Goal: Transaction & Acquisition: Purchase product/service

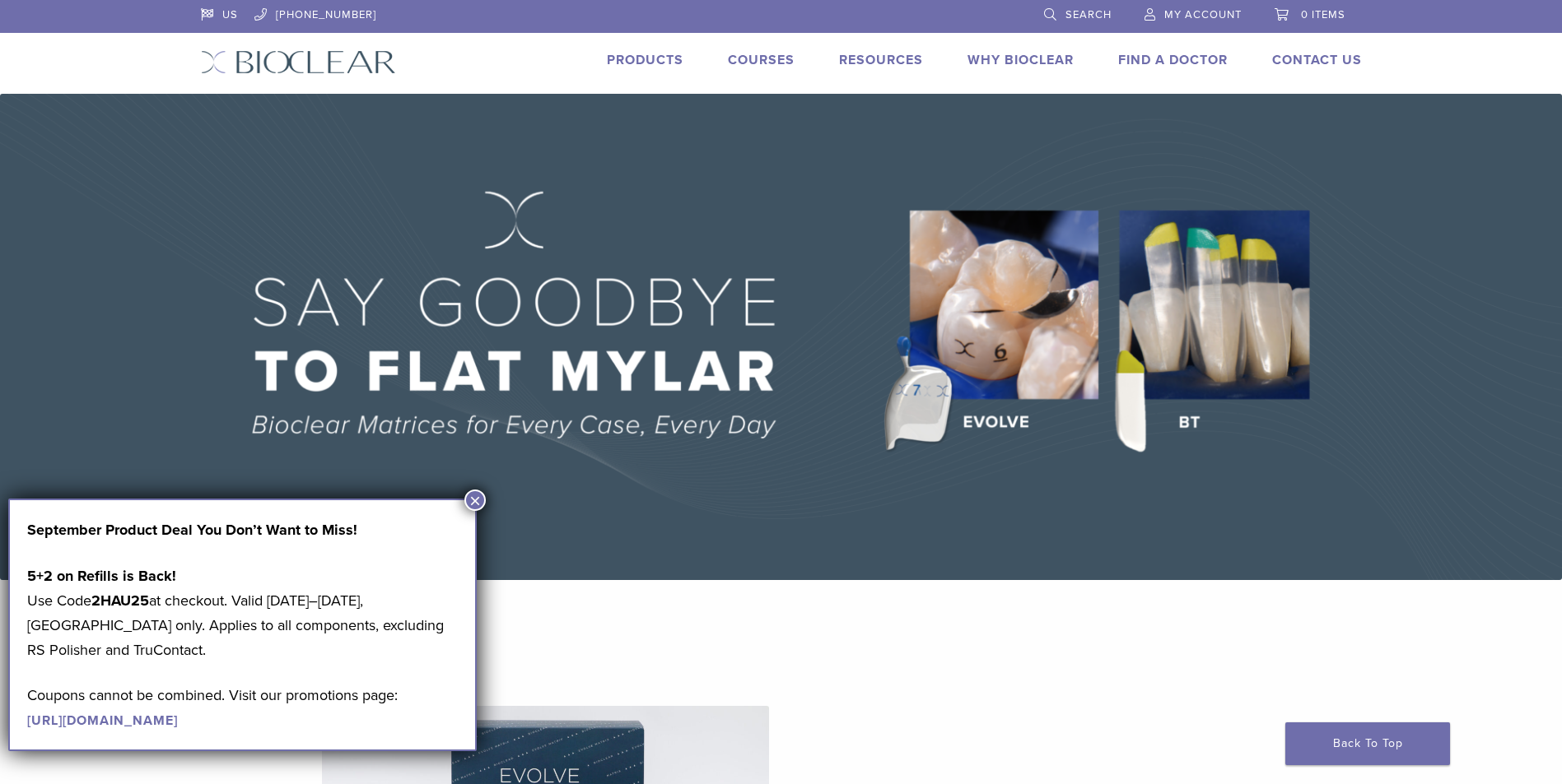
click at [472, 500] on button "×" at bounding box center [475, 501] width 22 height 22
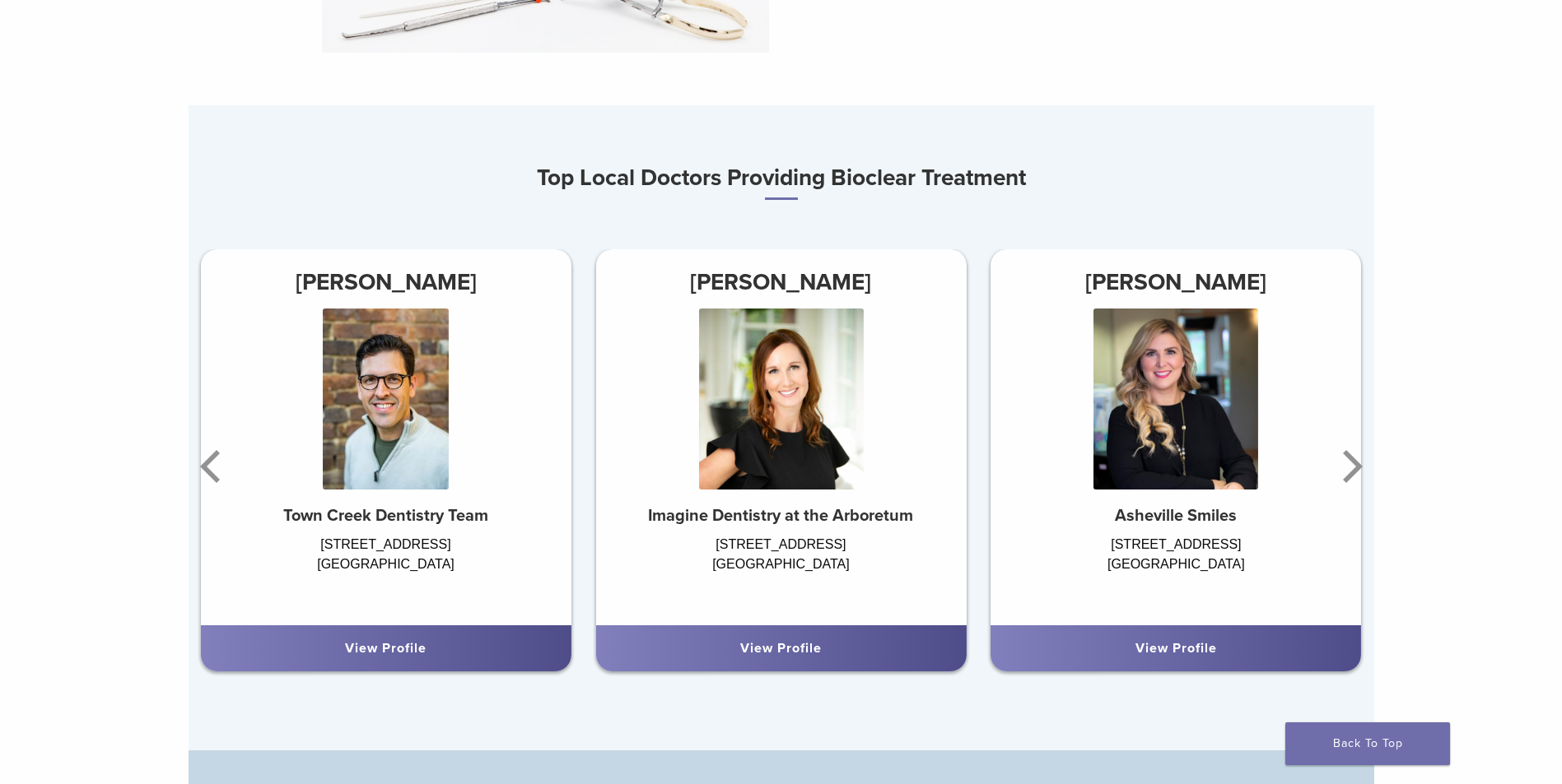
scroll to position [905, 0]
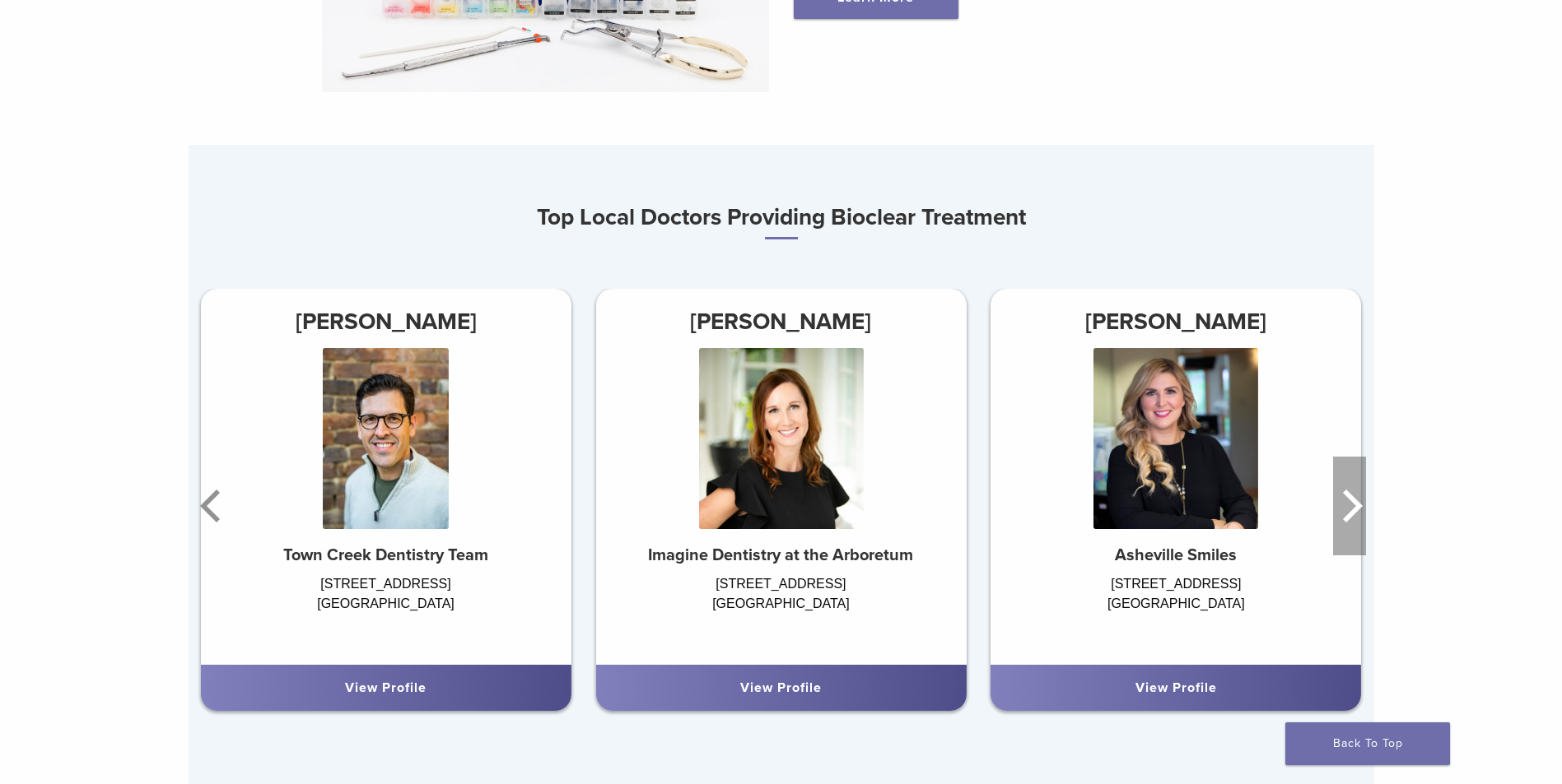
click at [1361, 492] on icon "Next" at bounding box center [1350, 505] width 33 height 99
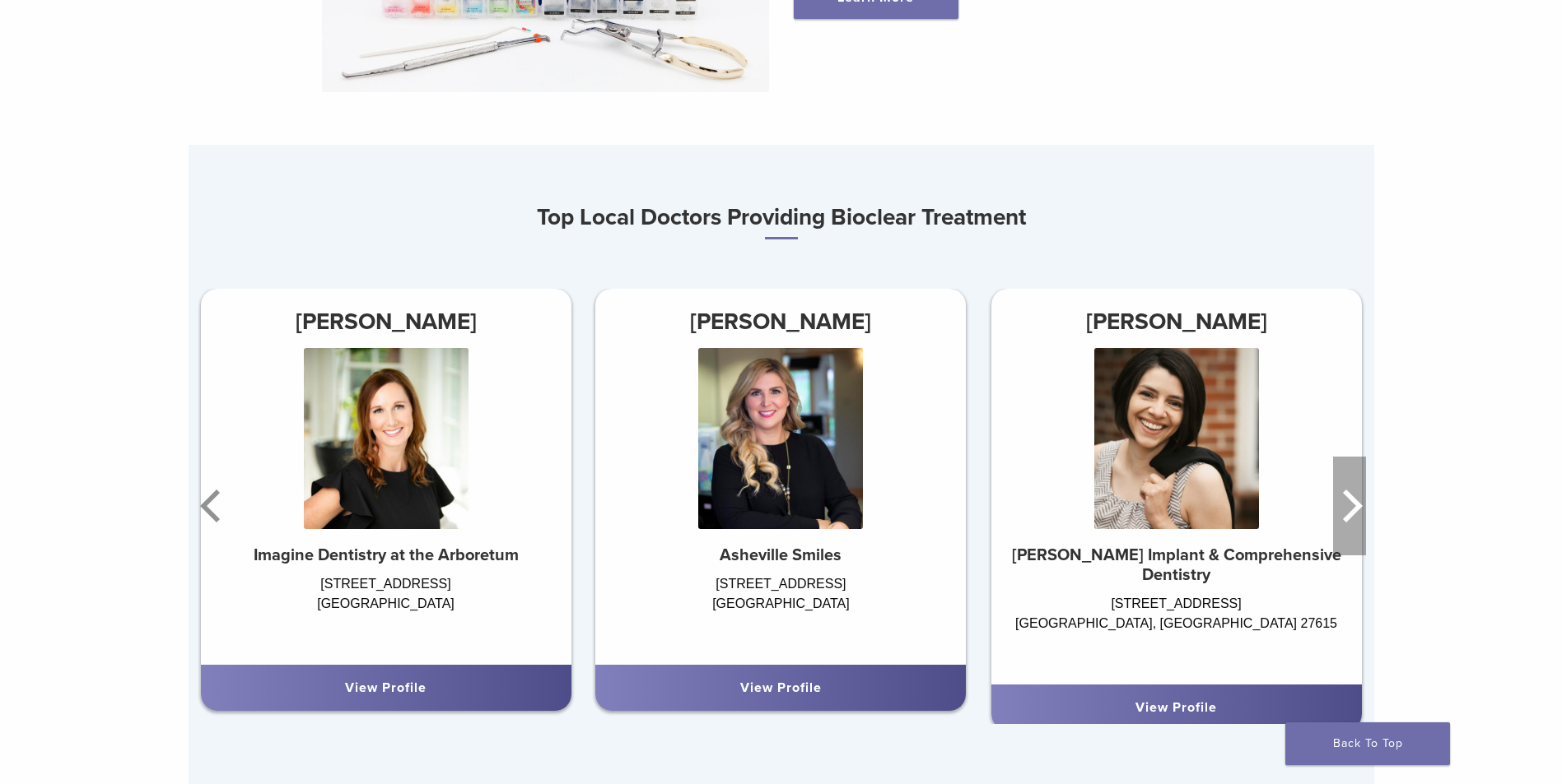
click at [1351, 497] on icon "Next" at bounding box center [1350, 505] width 33 height 99
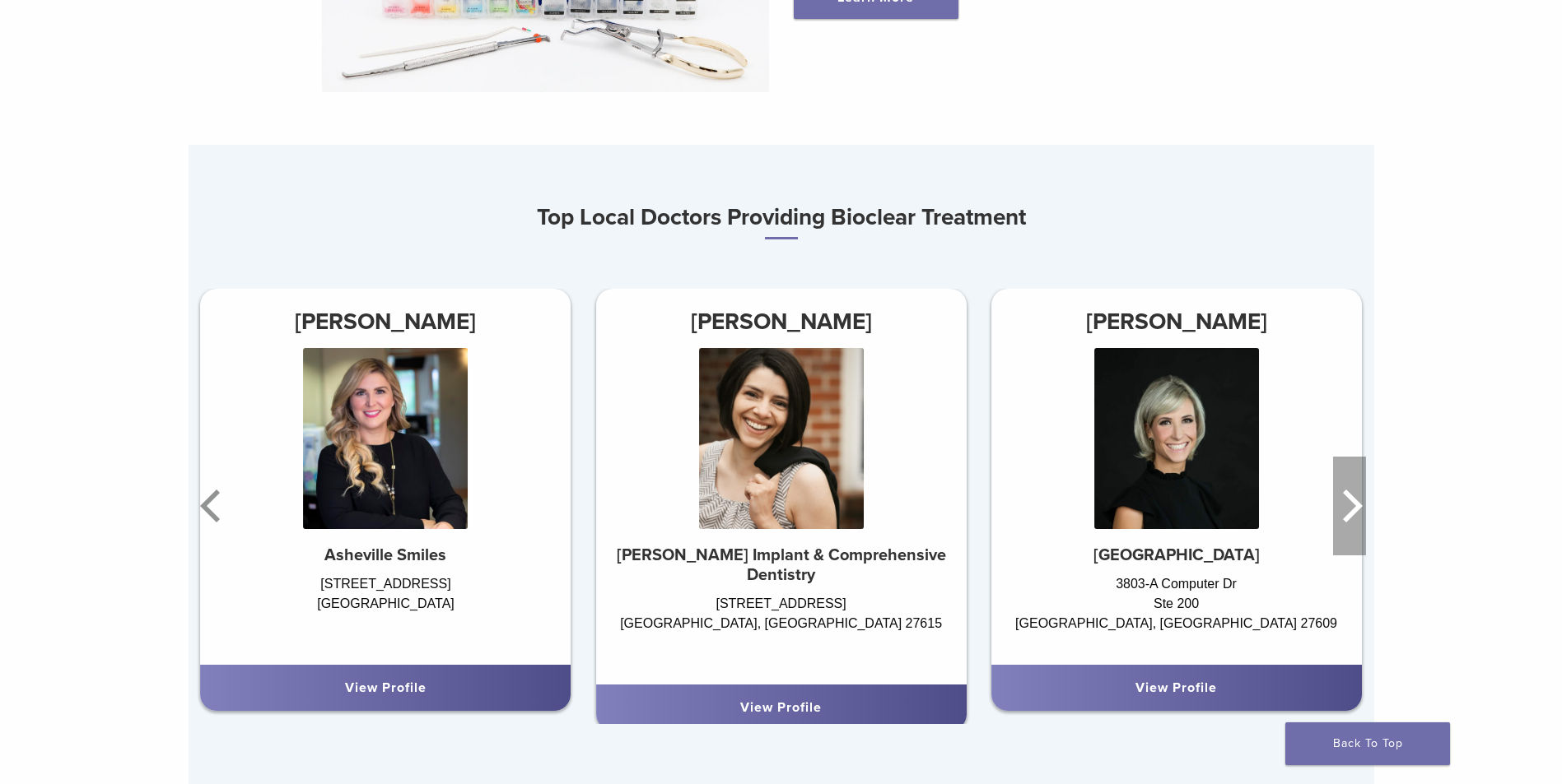
click at [1351, 497] on icon "Next" at bounding box center [1350, 505] width 33 height 99
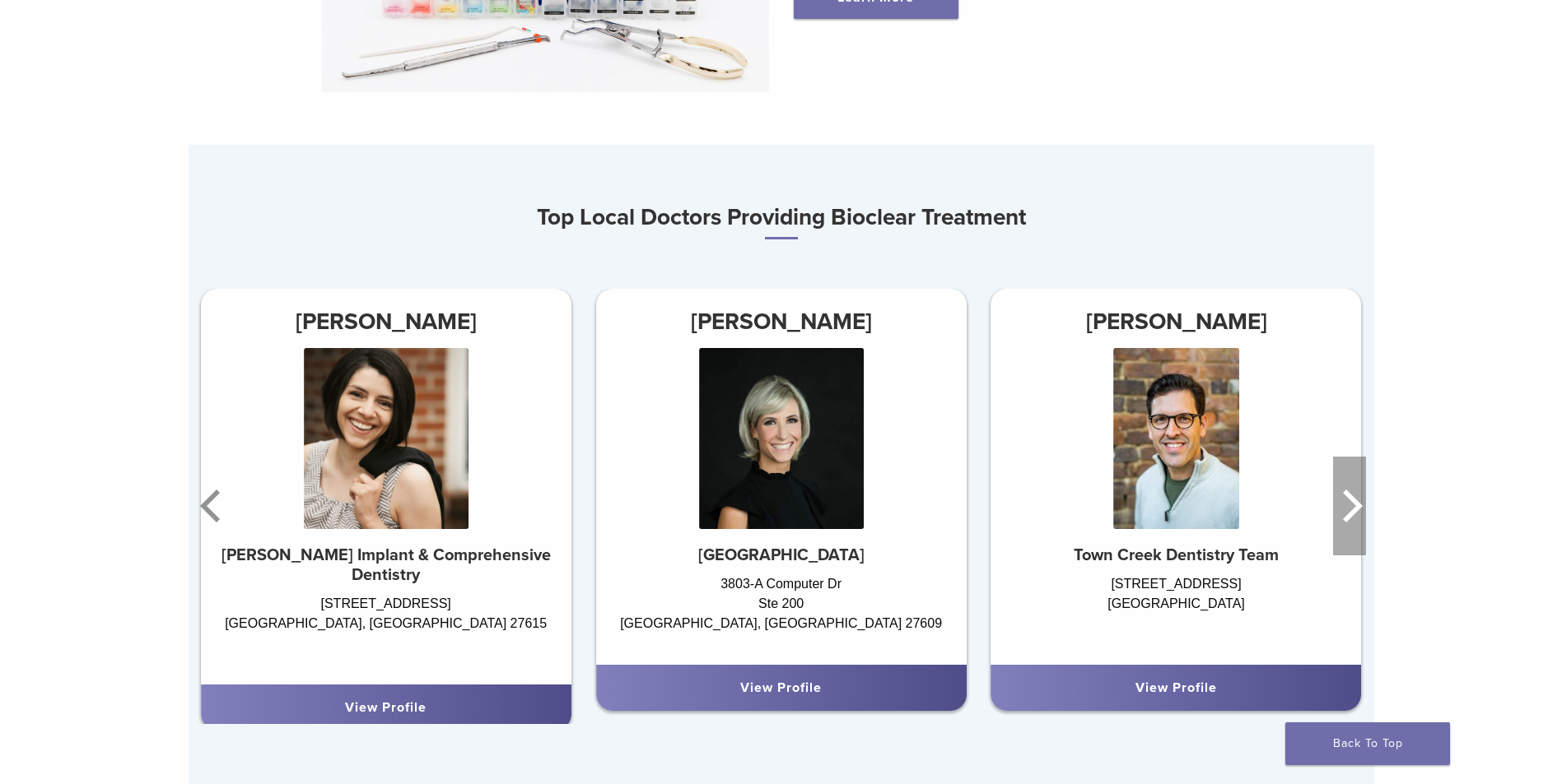
click at [1351, 497] on icon "Next" at bounding box center [1350, 505] width 33 height 99
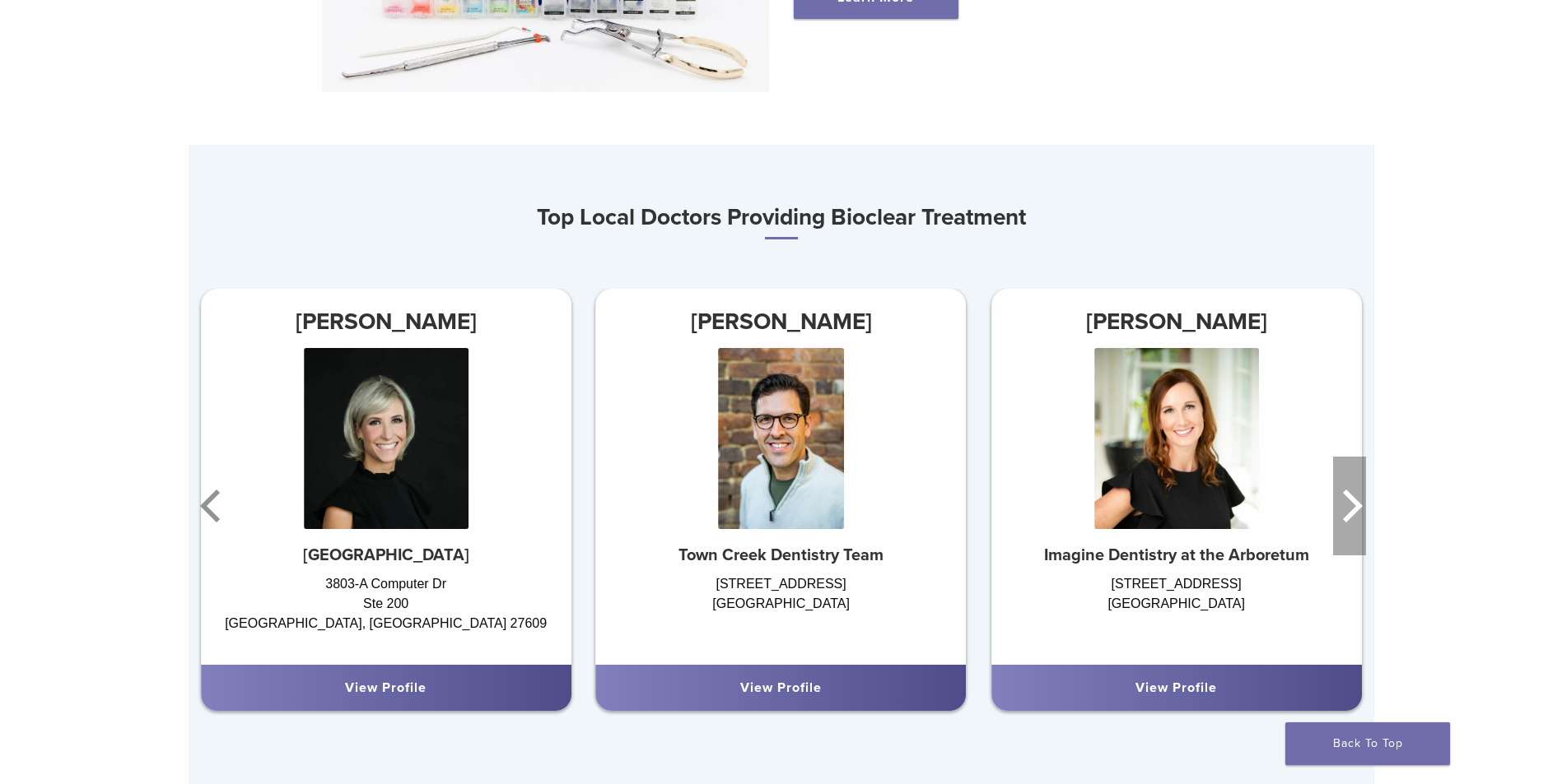
click at [1351, 497] on icon "Next" at bounding box center [1350, 505] width 33 height 99
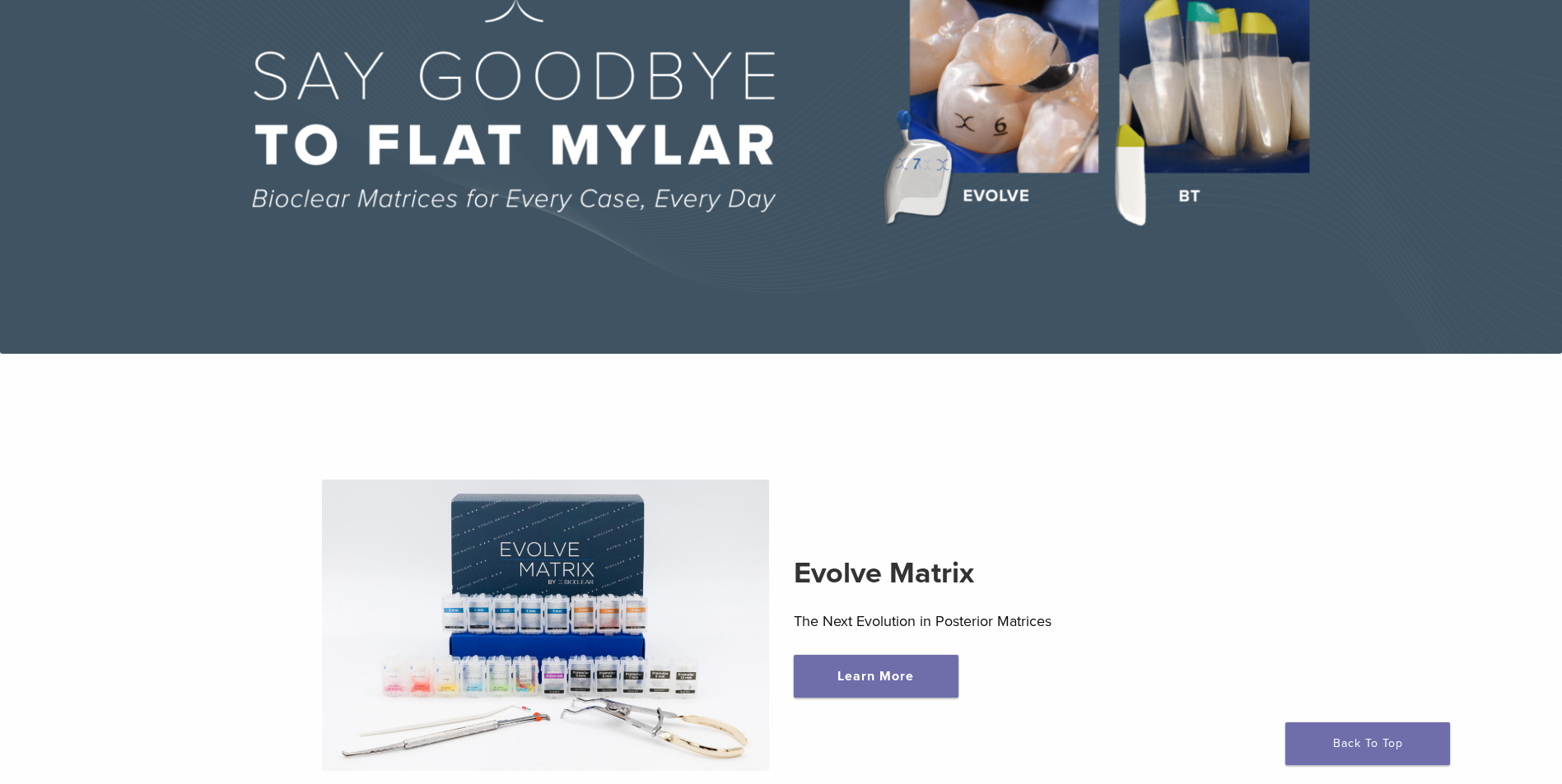
scroll to position [0, 0]
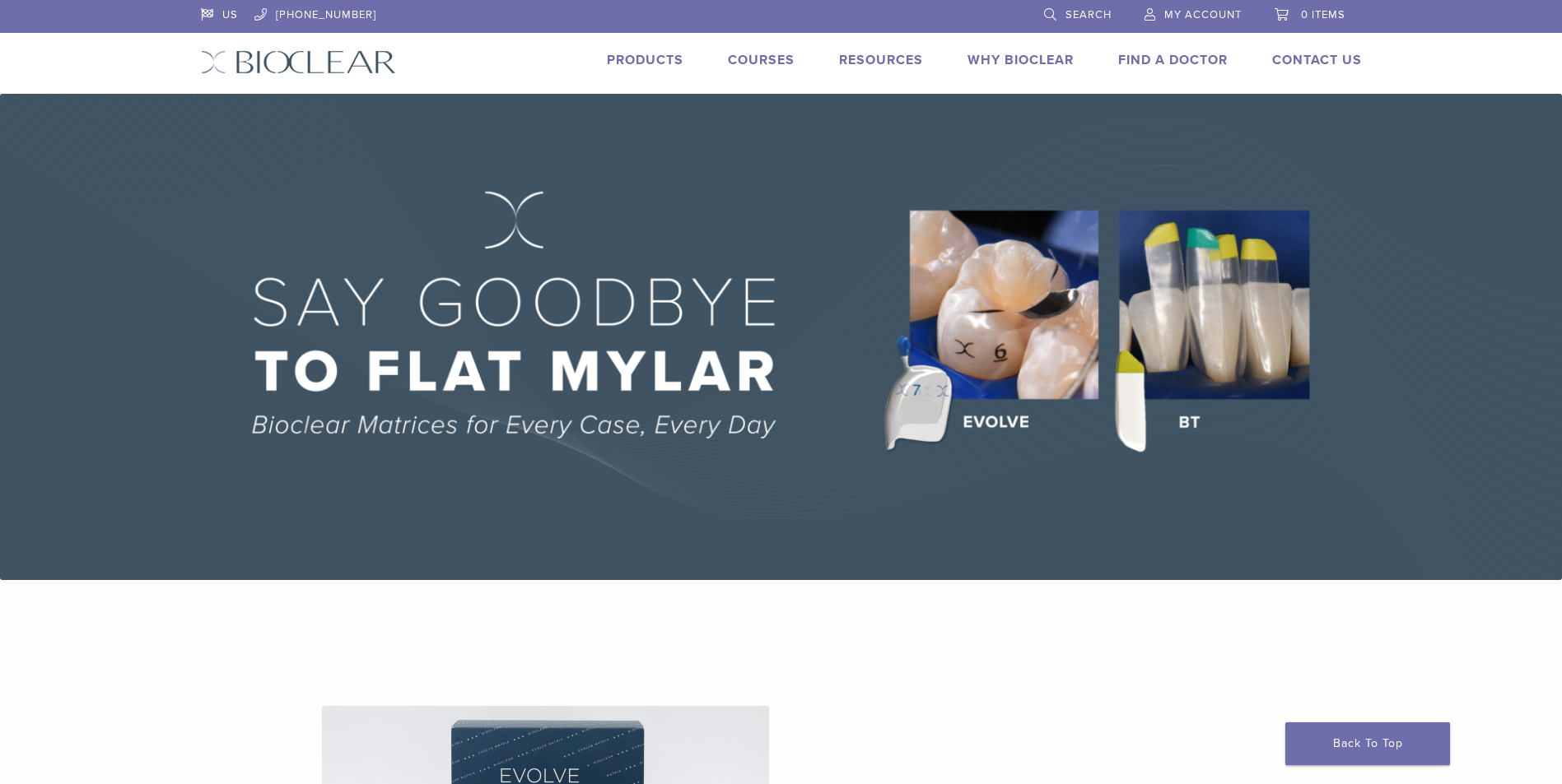
click at [617, 53] on link "Products" at bounding box center [645, 60] width 76 height 17
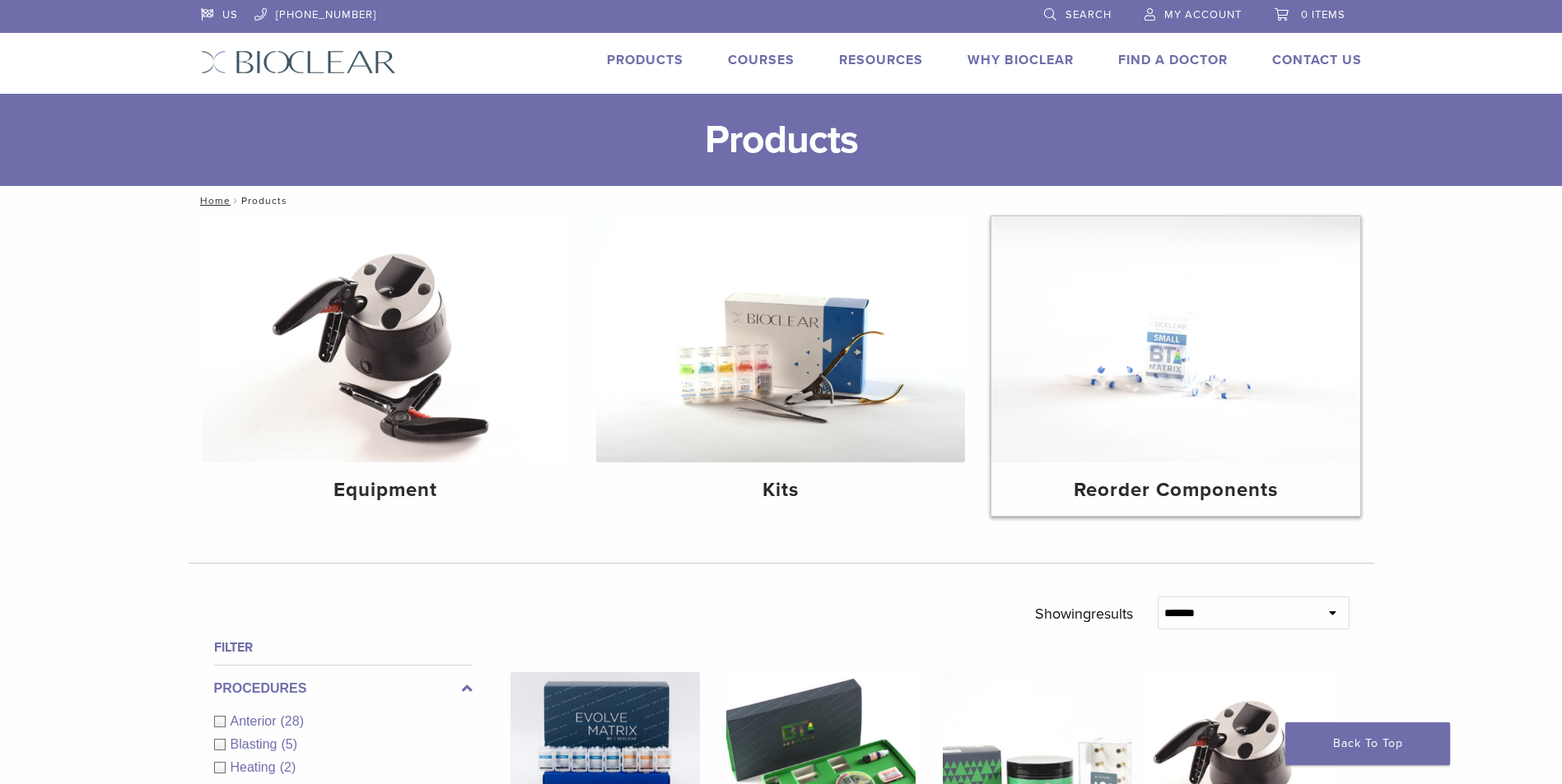
click at [1220, 422] on img at bounding box center [1176, 339] width 369 height 246
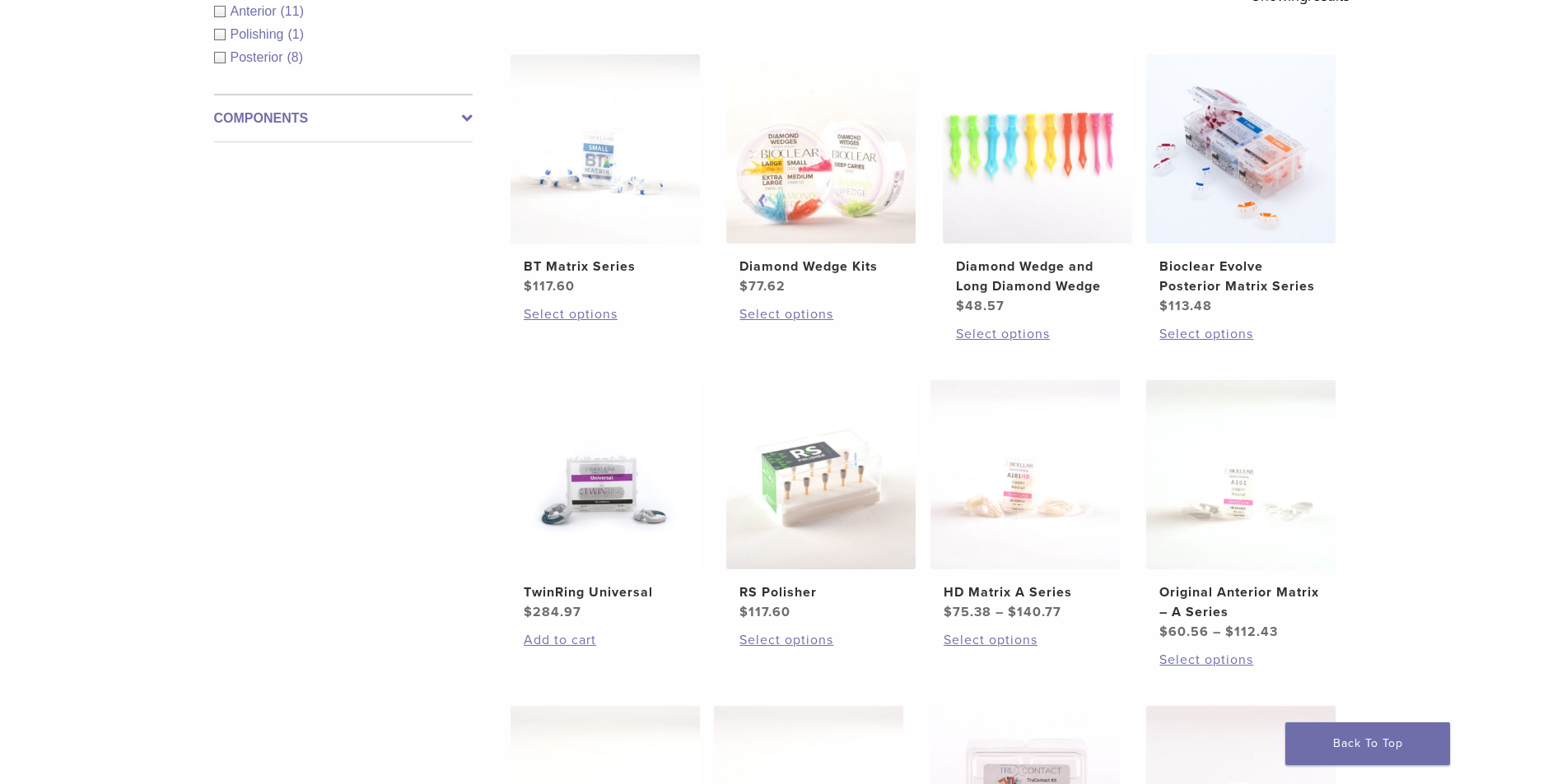
scroll to position [412, 0]
